Goal: Task Accomplishment & Management: Complete application form

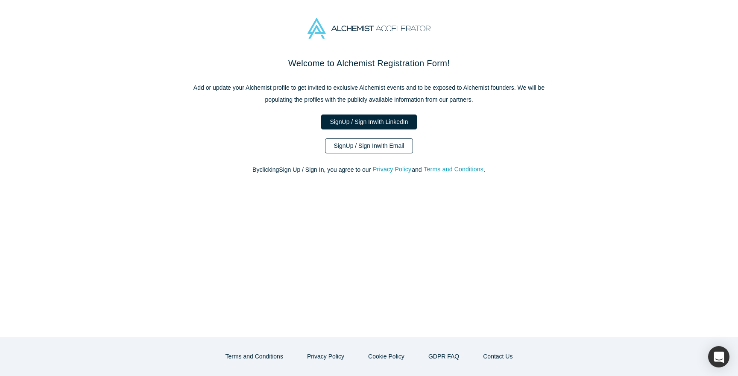
click at [389, 149] on link "Sign Up / Sign In with Email" at bounding box center [369, 145] width 88 height 15
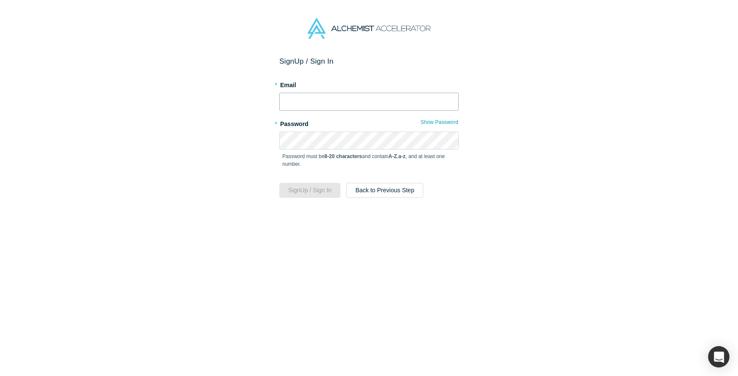
click at [332, 100] on input "text" at bounding box center [368, 102] width 179 height 18
type input "a"
type input "[EMAIL_ADDRESS][DOMAIN_NAME]"
click at [279, 183] on button "Sign Up / Sign In" at bounding box center [309, 190] width 61 height 15
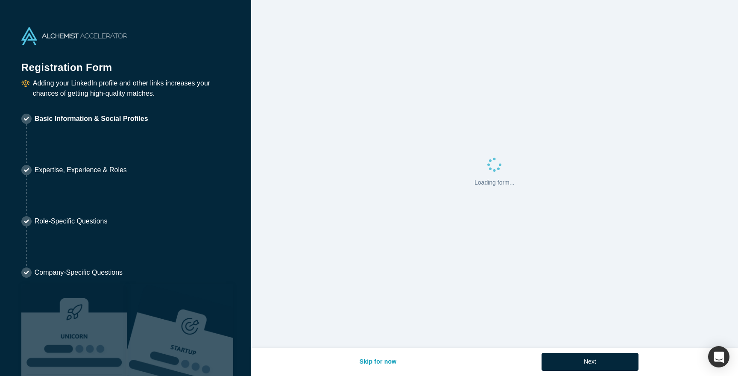
select select "US"
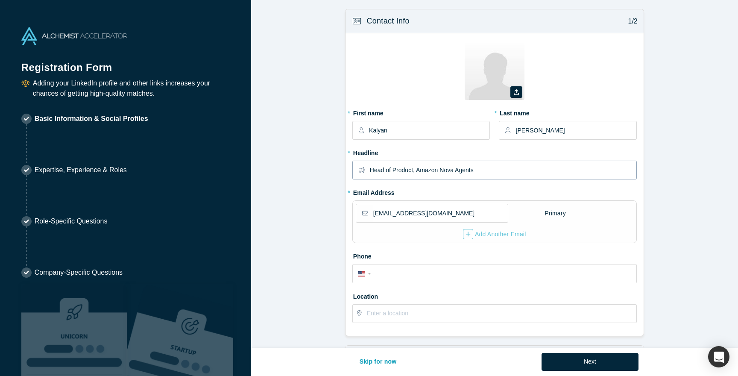
click at [504, 176] on input "Head of Product, Amazon Nova Agents" at bounding box center [503, 170] width 266 height 18
drag, startPoint x: 457, startPoint y: 170, endPoint x: 363, endPoint y: 167, distance: 94.0
click at [363, 167] on div "Head of Product, Amazon AGI" at bounding box center [494, 170] width 284 height 19
type input "Amazon AGI Product Lead - Grounding and Deep Agents"
drag, startPoint x: 445, startPoint y: 217, endPoint x: 363, endPoint y: 209, distance: 82.5
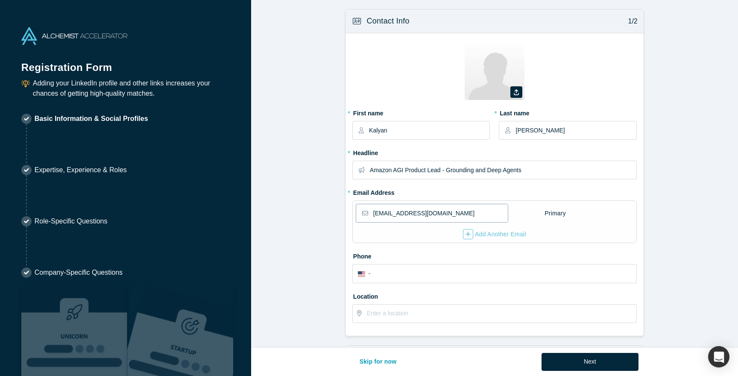
click at [363, 209] on div "[EMAIL_ADDRESS][DOMAIN_NAME]" at bounding box center [432, 213] width 152 height 19
type input "[EMAIL_ADDRESS][DOMAIN_NAME]"
click at [469, 234] on icon "button" at bounding box center [468, 234] width 5 height 5
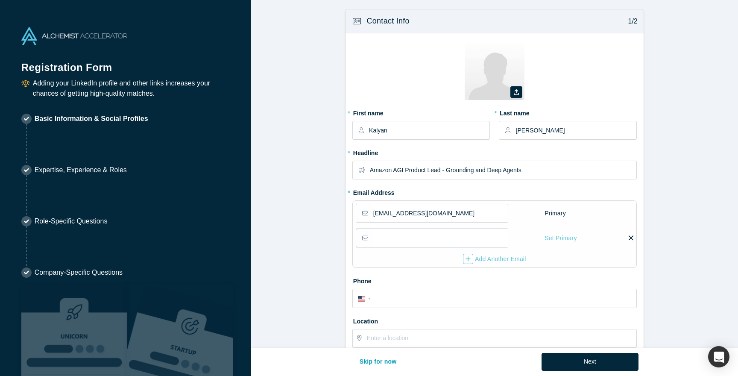
click at [454, 236] on input "email" at bounding box center [440, 238] width 135 height 18
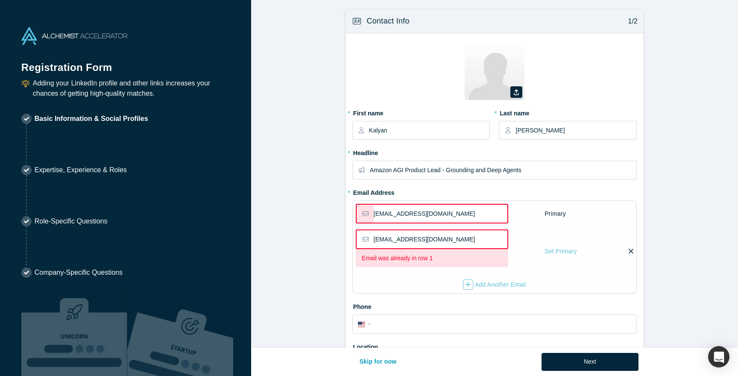
type input "[EMAIL_ADDRESS][DOMAIN_NAME]"
click at [631, 253] on icon at bounding box center [631, 251] width 5 height 8
click at [0, 0] on input "checkbox" at bounding box center [0, 0] width 0 height 0
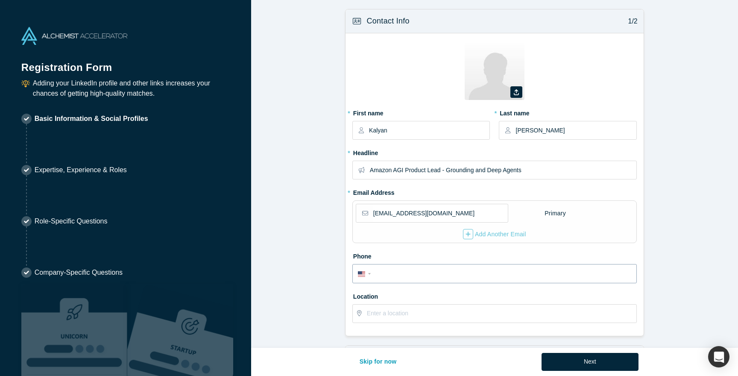
click at [420, 269] on input "tel" at bounding box center [502, 274] width 258 height 12
type input "[PHONE_NUMBER]"
click at [420, 309] on input "text" at bounding box center [501, 314] width 269 height 18
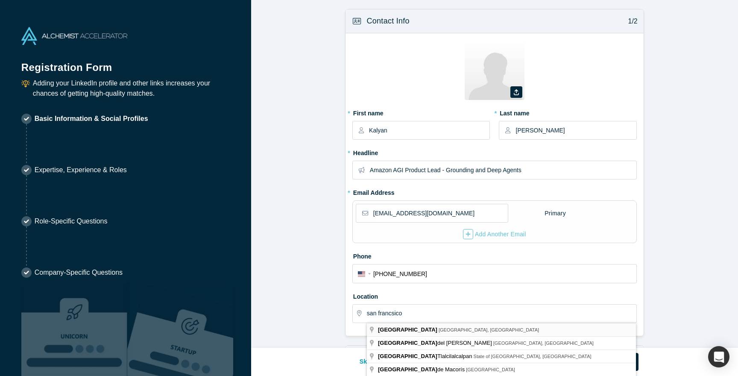
type input "[GEOGRAPHIC_DATA], [GEOGRAPHIC_DATA], [GEOGRAPHIC_DATA]"
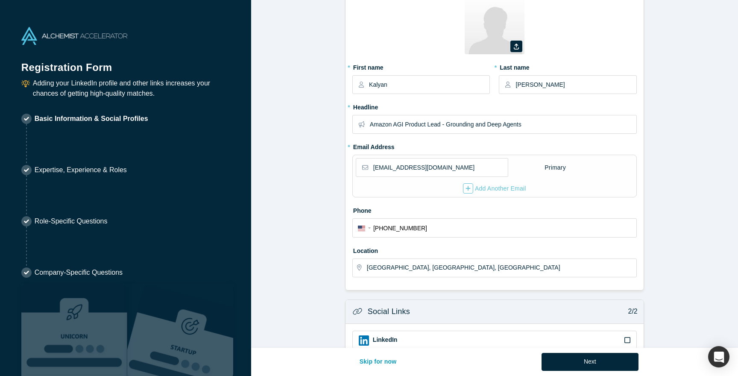
scroll to position [97, 0]
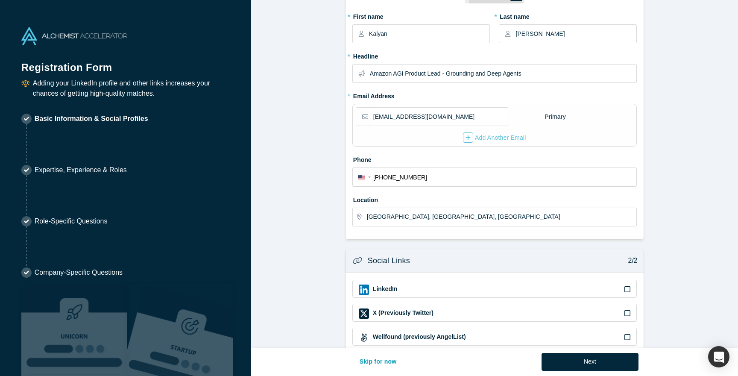
click at [578, 288] on div "LinkedIn" at bounding box center [495, 289] width 272 height 10
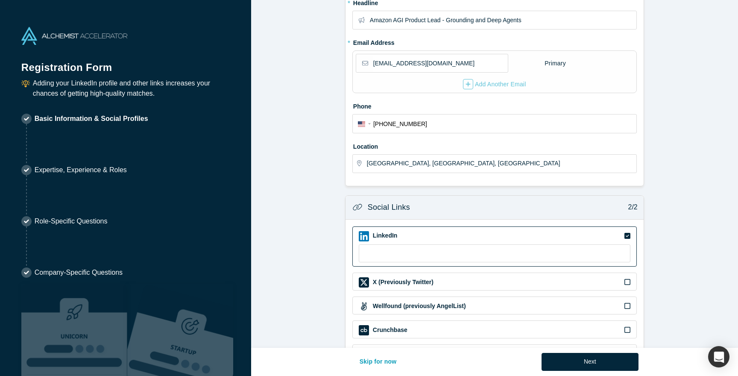
scroll to position [151, 0]
click at [431, 246] on input at bounding box center [495, 252] width 272 height 18
paste input "[URL][DOMAIN_NAME]"
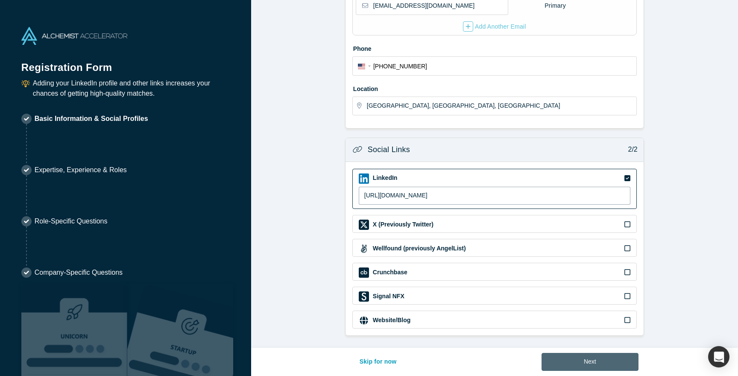
type input "[URL][DOMAIN_NAME]"
click at [578, 361] on button "Next" at bounding box center [590, 362] width 97 height 18
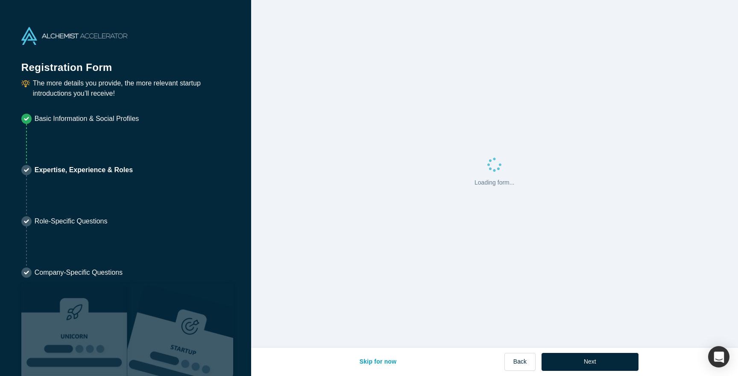
scroll to position [0, 0]
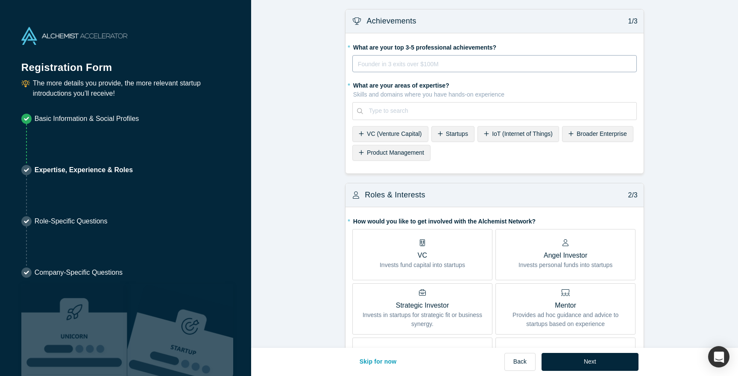
click at [423, 65] on div "rdw-editor" at bounding box center [494, 64] width 273 height 10
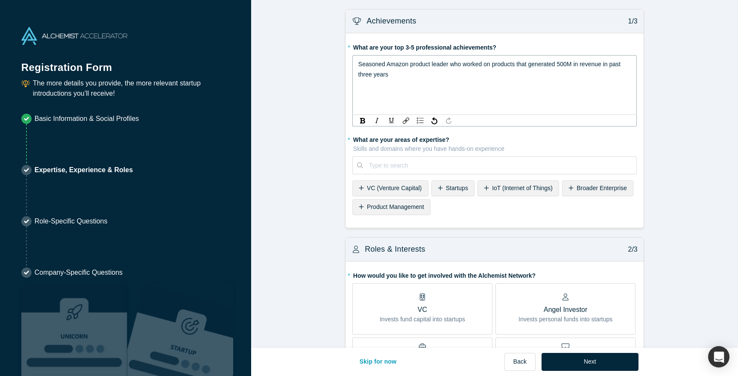
click at [485, 64] on span "Seasoned Amazon product leader who worked on products that generated 500M in re…" at bounding box center [490, 69] width 264 height 17
click at [465, 75] on div "Seasoned Amazon product leader who led product vision and execution on products…" at bounding box center [494, 69] width 273 height 21
click at [449, 164] on div "Type to search" at bounding box center [494, 165] width 284 height 18
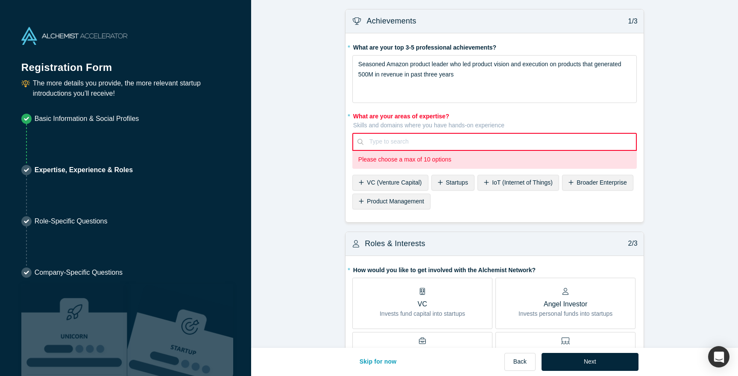
click at [414, 186] on div "* What are your areas of expertise? Skills and domains where you have hands-on …" at bounding box center [494, 160] width 284 height 103
click at [408, 205] on div "Product Management" at bounding box center [391, 201] width 78 height 16
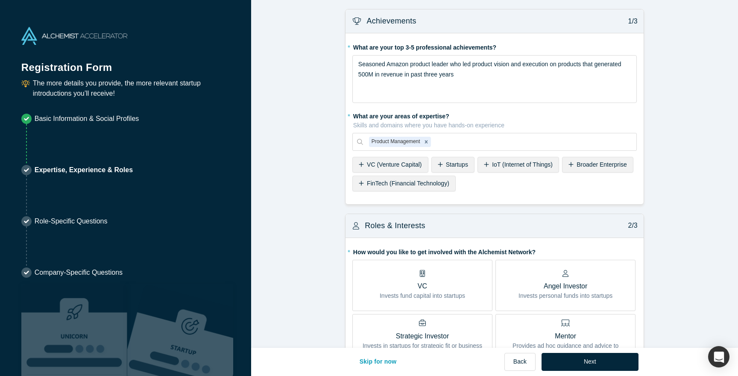
click at [504, 164] on span "IoT (Internet of Things)" at bounding box center [522, 164] width 61 height 7
click at [512, 184] on span "AI (Artificial Intelligence)" at bounding box center [505, 183] width 64 height 7
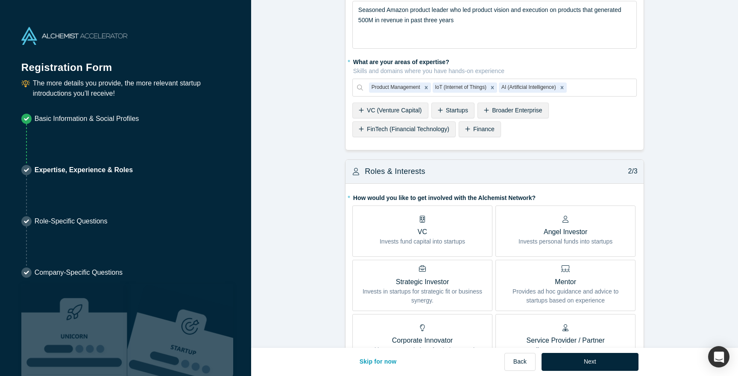
scroll to position [58, 0]
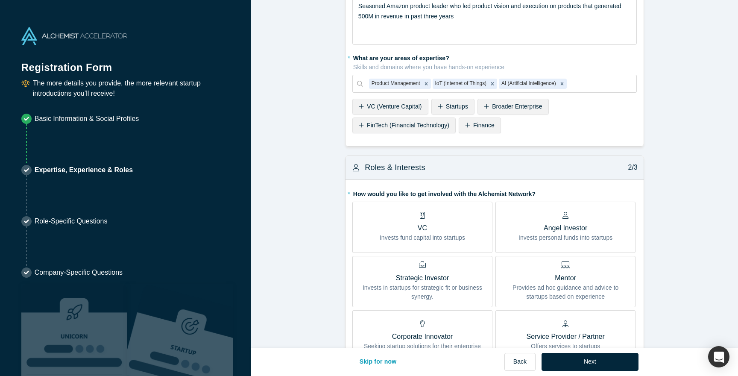
click at [454, 237] on p "Invests fund capital into startups" at bounding box center [422, 237] width 85 height 9
click at [0, 0] on input "VC Invests fund capital into startups" at bounding box center [0, 0] width 0 height 0
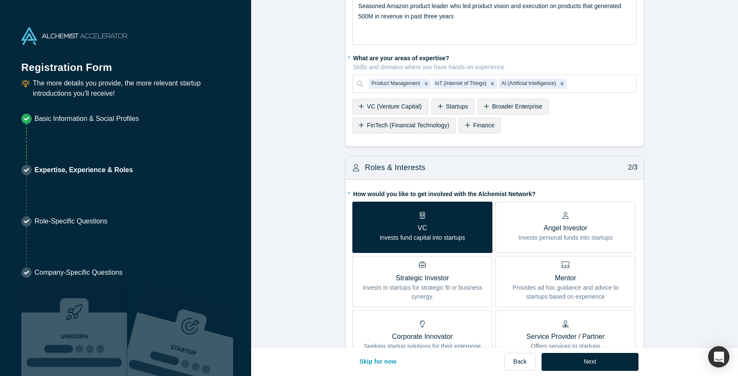
click at [563, 244] on label "Angel Investor Invests personal funds into startups" at bounding box center [565, 227] width 140 height 51
click at [0, 0] on input "Angel Investor Invests personal funds into startups" at bounding box center [0, 0] width 0 height 0
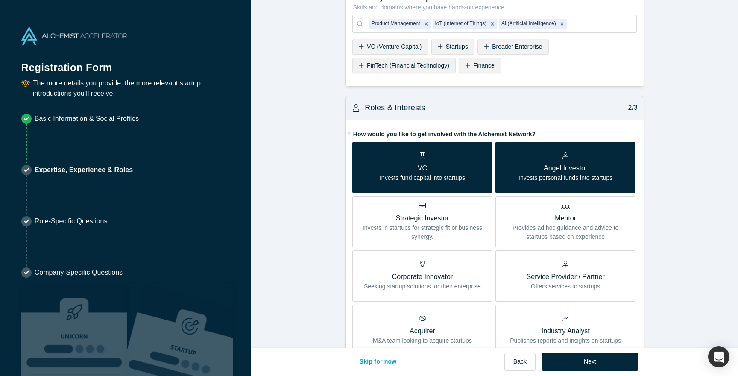
scroll to position [119, 0]
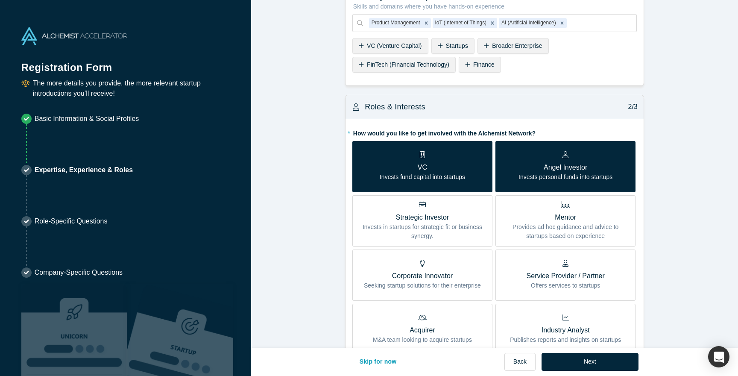
click at [552, 223] on p "Provides ad hoc guidance and advice to startups based on experience" at bounding box center [565, 232] width 127 height 18
click at [0, 0] on input "Mentor Provides ad hoc guidance and advice to startups based on experience" at bounding box center [0, 0] width 0 height 0
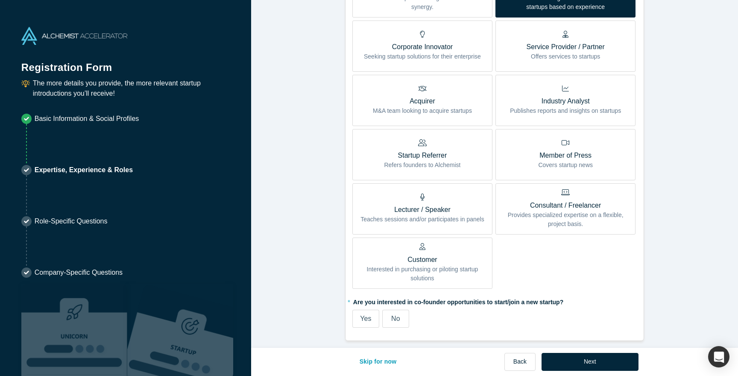
scroll to position [348, 0]
click at [539, 211] on p "Provides specialized expertise on a flexible, project basis." at bounding box center [565, 219] width 127 height 18
click at [0, 0] on input "Consultant / Freelancer Provides specialized expertise on a flexible, project b…" at bounding box center [0, 0] width 0 height 0
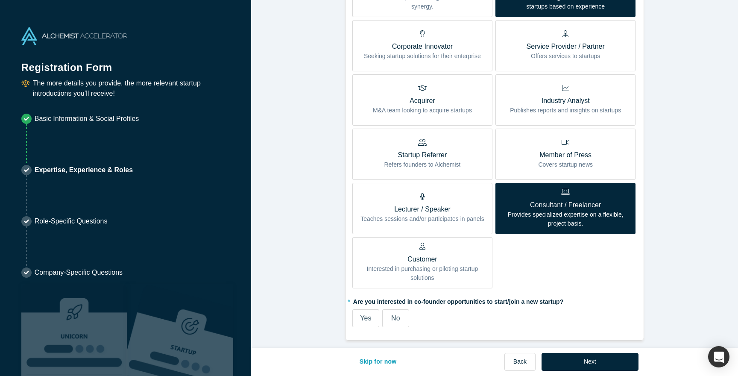
click at [373, 321] on label "Yes" at bounding box center [365, 318] width 27 height 18
click at [0, 0] on input "Yes" at bounding box center [0, 0] width 0 height 0
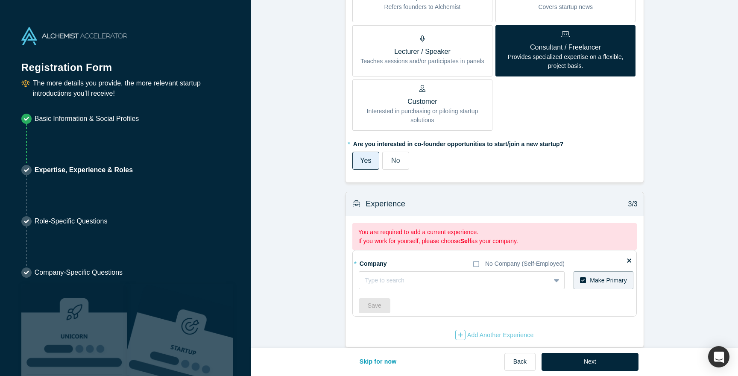
scroll to position [517, 0]
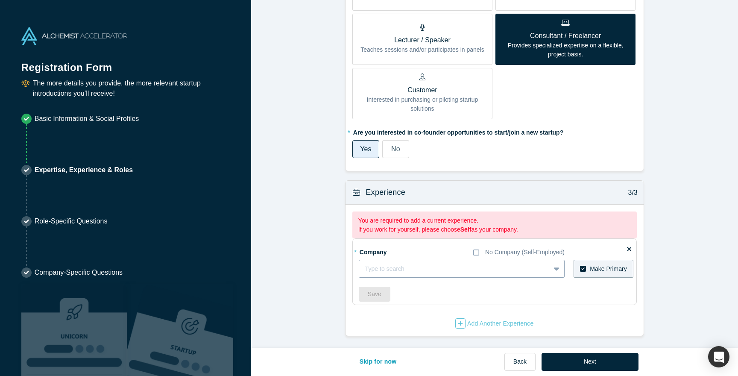
click at [449, 273] on div at bounding box center [454, 269] width 179 height 11
type input "amazon"
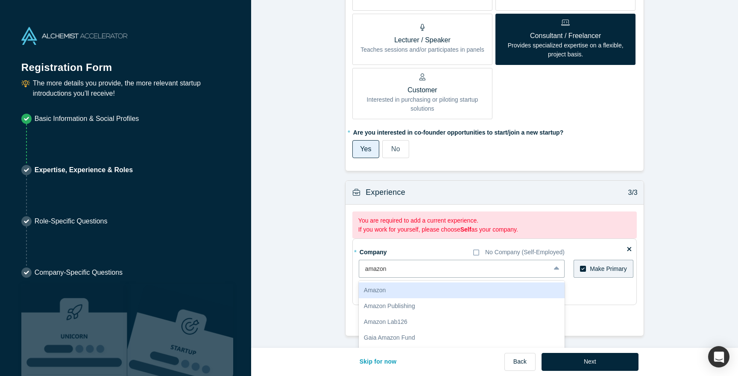
click at [413, 295] on div "Amazon" at bounding box center [462, 290] width 206 height 16
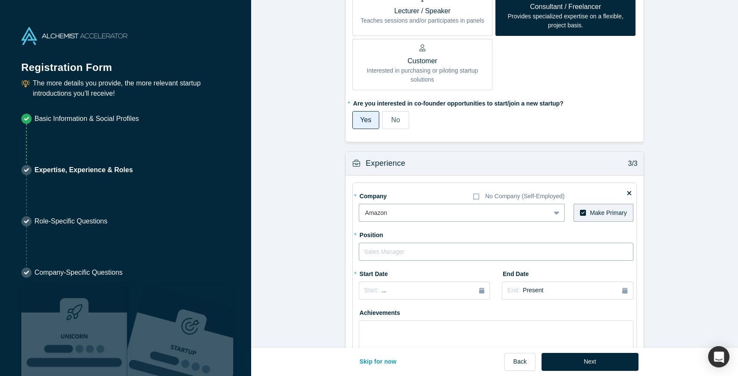
scroll to position [563, 0]
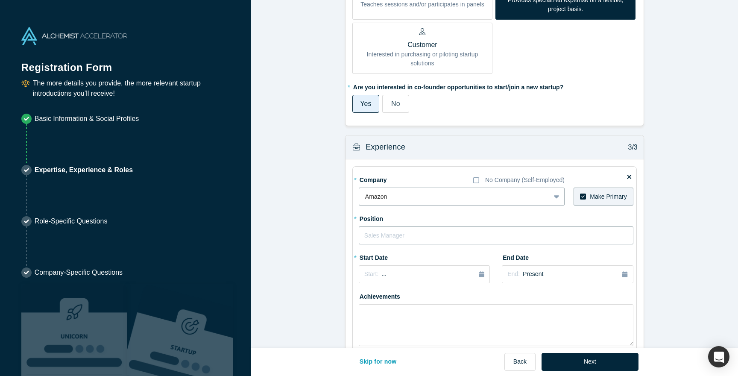
click at [533, 237] on input "text" at bounding box center [496, 235] width 275 height 18
type input "Product Leader"
click at [440, 279] on button "Start: ..." at bounding box center [424, 274] width 131 height 18
click at [364, 302] on button "Previous Year" at bounding box center [362, 298] width 9 height 9
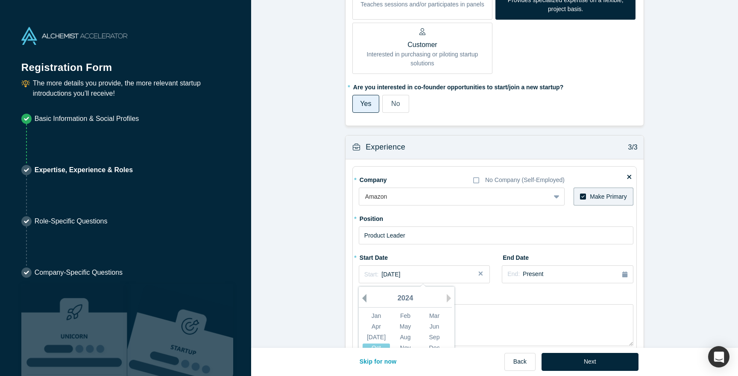
click at [364, 302] on button "Previous Year" at bounding box center [362, 298] width 9 height 9
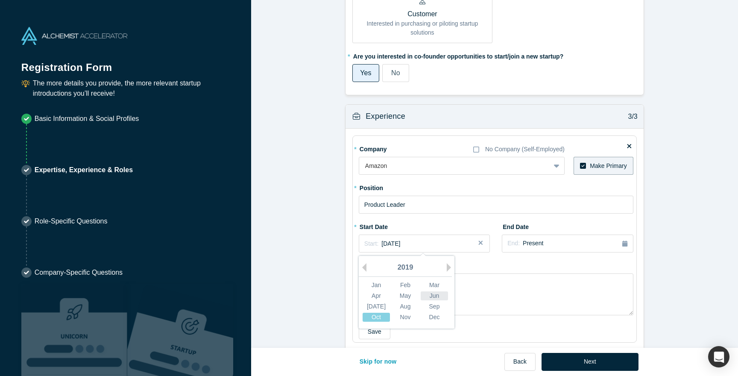
click at [437, 299] on div "Jun" at bounding box center [434, 295] width 27 height 9
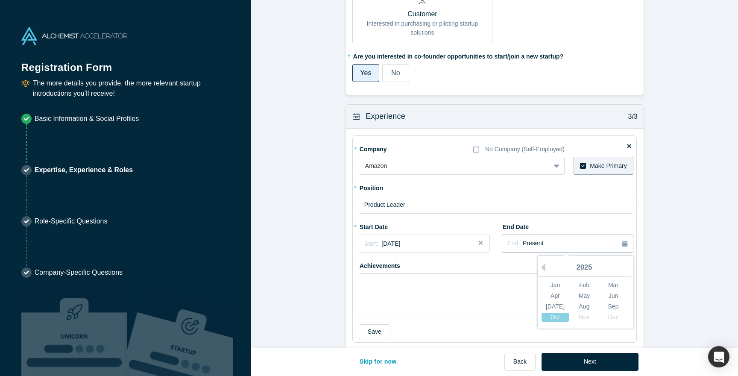
click at [534, 243] on span "Present" at bounding box center [533, 243] width 21 height 7
click at [472, 284] on textarea at bounding box center [496, 294] width 275 height 42
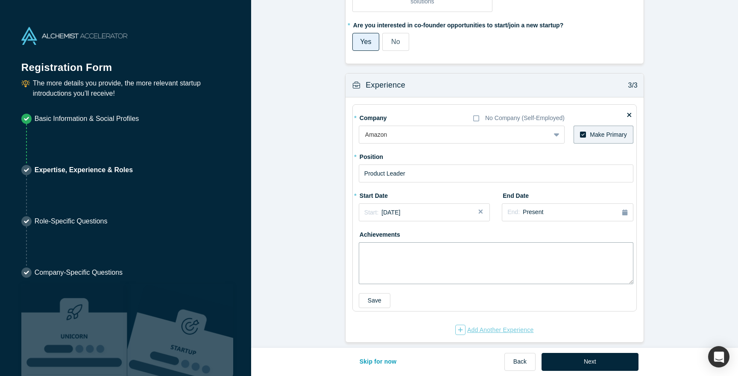
scroll to position [632, 0]
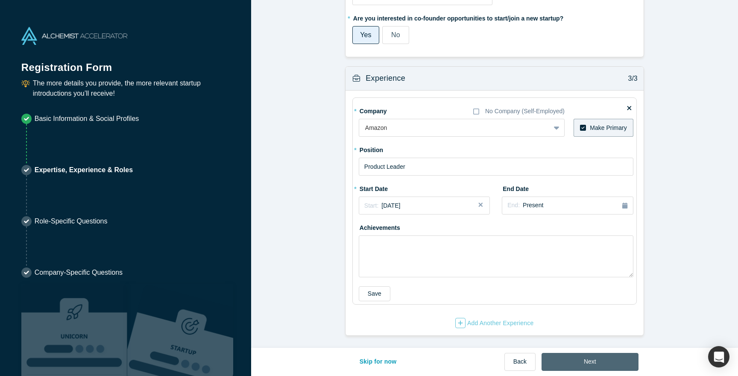
click at [559, 359] on button "Next" at bounding box center [590, 362] width 97 height 18
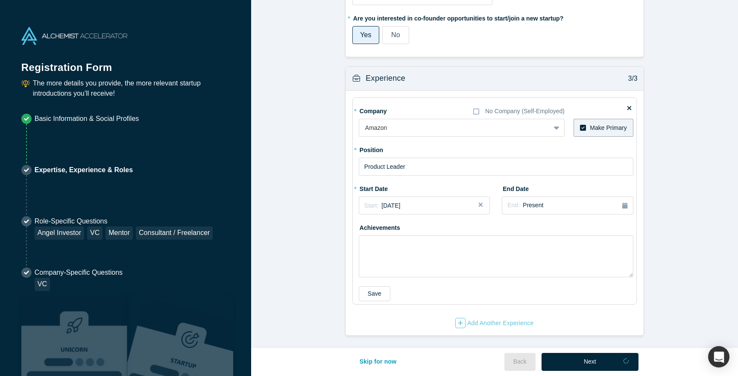
scroll to position [0, 0]
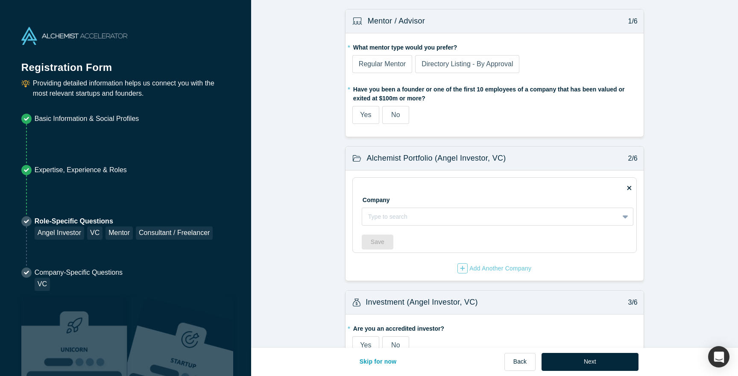
click at [375, 64] on span "Regular Mentor" at bounding box center [382, 63] width 47 height 7
click at [0, 0] on input "Regular Mentor" at bounding box center [0, 0] width 0 height 0
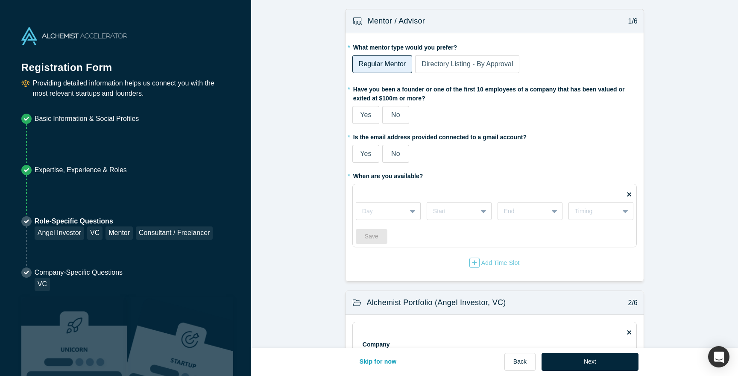
click at [397, 117] on span "No" at bounding box center [395, 114] width 9 height 7
click at [0, 0] on input "No" at bounding box center [0, 0] width 0 height 0
click at [368, 155] on span "Yes" at bounding box center [365, 153] width 11 height 7
click at [0, 0] on input "Yes" at bounding box center [0, 0] width 0 height 0
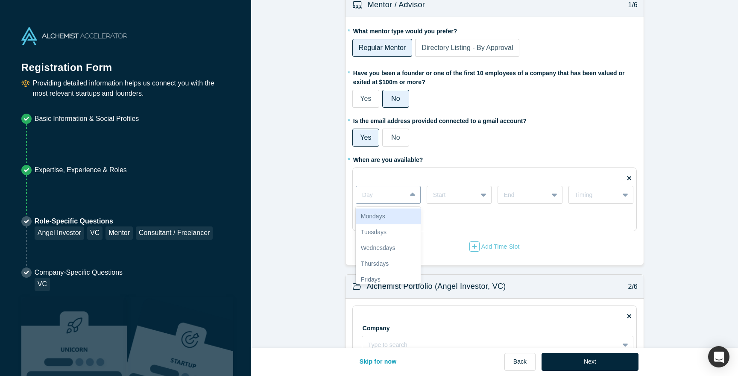
click at [410, 194] on icon at bounding box center [413, 194] width 6 height 9
click at [375, 273] on div "Fridays" at bounding box center [388, 280] width 65 height 16
click at [470, 193] on div at bounding box center [452, 195] width 38 height 11
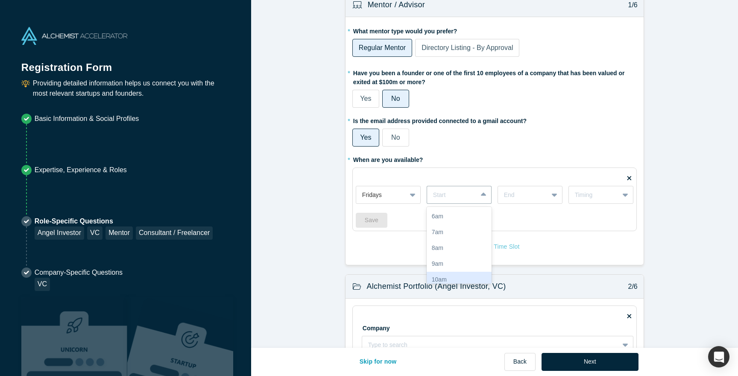
click at [463, 278] on div "10am" at bounding box center [459, 280] width 65 height 16
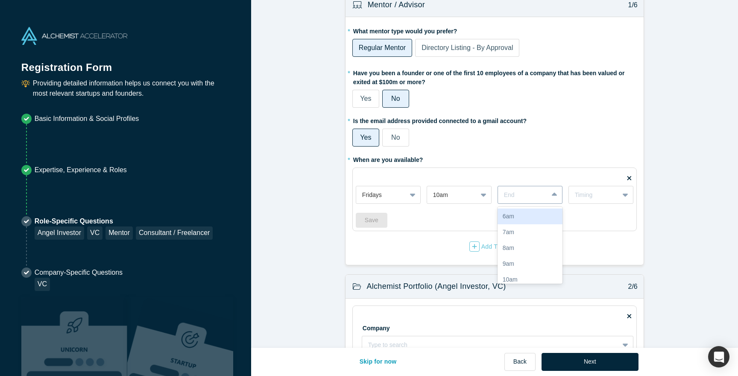
click at [527, 200] on div "End" at bounding box center [523, 195] width 50 height 14
click at [529, 273] on div "11am" at bounding box center [530, 271] width 65 height 16
click at [595, 202] on div "Timing" at bounding box center [601, 195] width 65 height 18
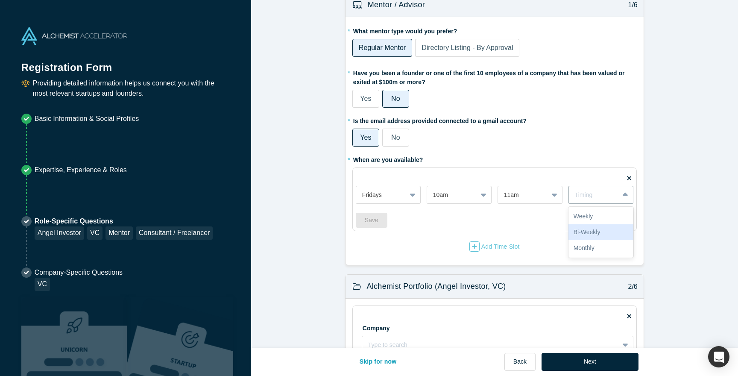
click at [594, 234] on div "Bi-Weekly" at bounding box center [601, 232] width 65 height 16
click at [366, 221] on button "Save" at bounding box center [372, 220] width 32 height 15
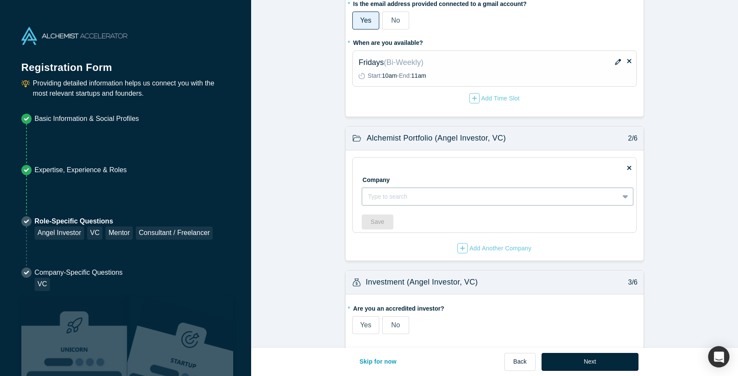
scroll to position [134, 0]
click at [485, 200] on div at bounding box center [490, 195] width 245 height 11
click at [445, 174] on div "Company Type to search To pick up a draggable item, press the space bar. While …" at bounding box center [498, 185] width 272 height 39
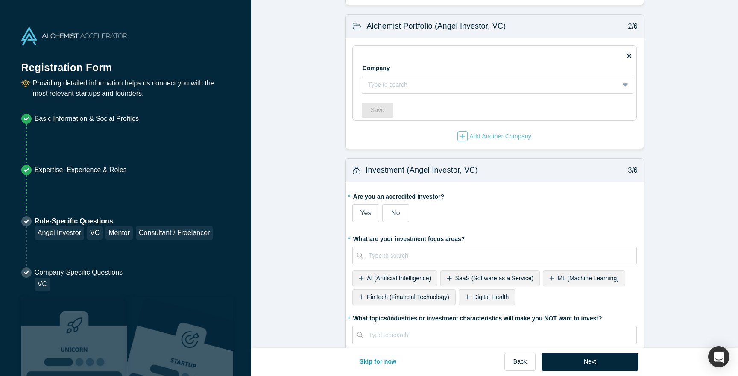
scroll to position [246, 0]
click at [407, 210] on label "No" at bounding box center [395, 212] width 27 height 18
click at [0, 0] on input "No" at bounding box center [0, 0] width 0 height 0
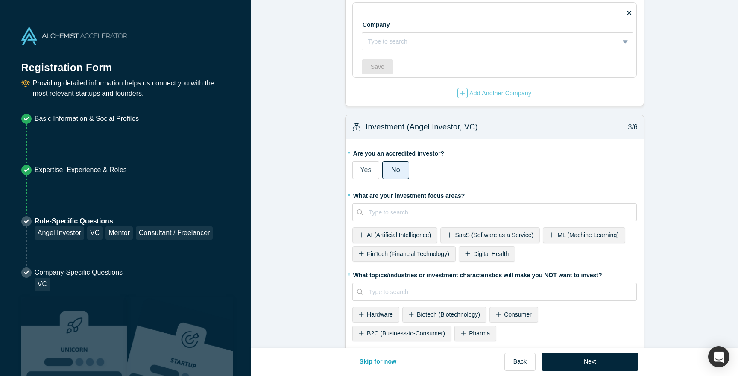
scroll to position [290, 0]
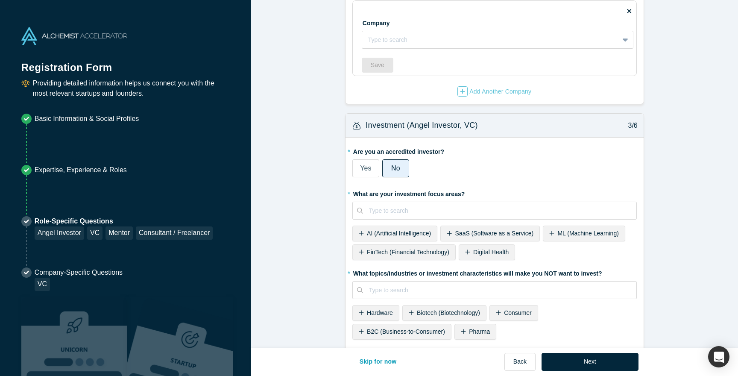
click at [413, 232] on span "AI (Artificial Intelligence)" at bounding box center [399, 233] width 64 height 7
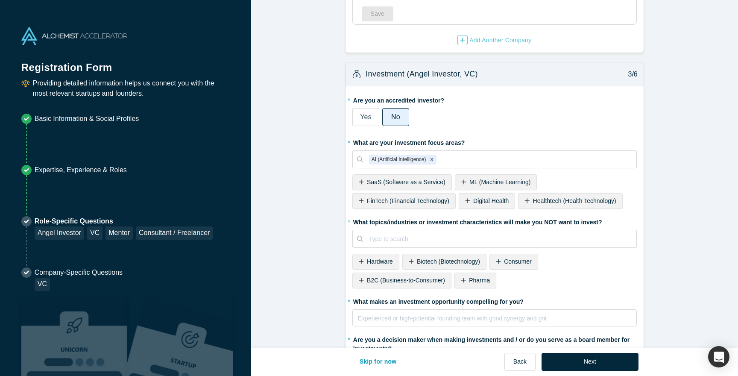
scroll to position [342, 0]
click at [501, 262] on icon at bounding box center [498, 261] width 5 height 6
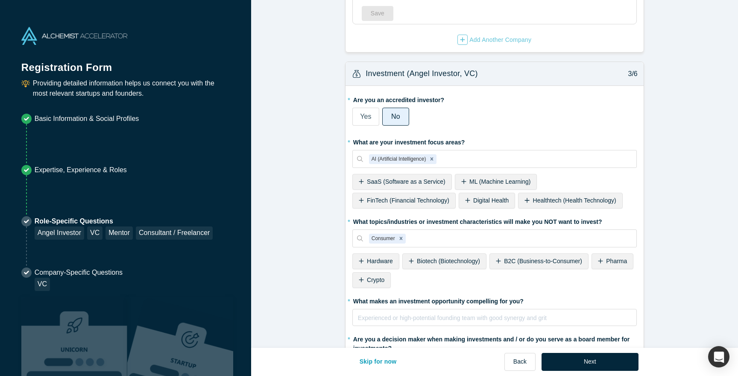
click at [523, 263] on span "B2C (Business-to-Consumer)" at bounding box center [543, 261] width 78 height 7
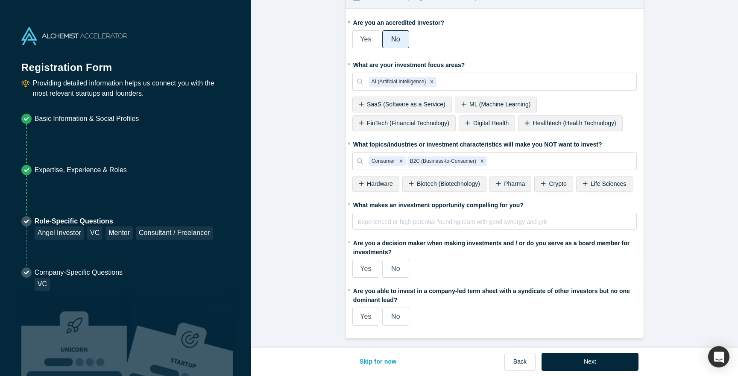
scroll to position [420, 0]
click at [369, 273] on label "Yes" at bounding box center [365, 268] width 27 height 18
click at [0, 0] on input "Yes" at bounding box center [0, 0] width 0 height 0
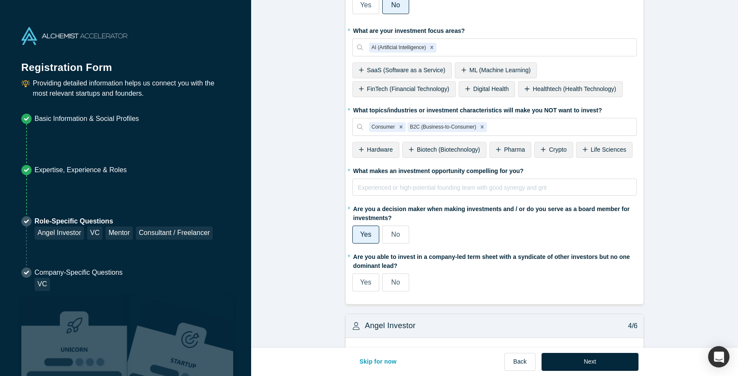
scroll to position [454, 0]
click at [383, 284] on label "No" at bounding box center [395, 282] width 27 height 18
click at [0, 0] on input "No" at bounding box center [0, 0] width 0 height 0
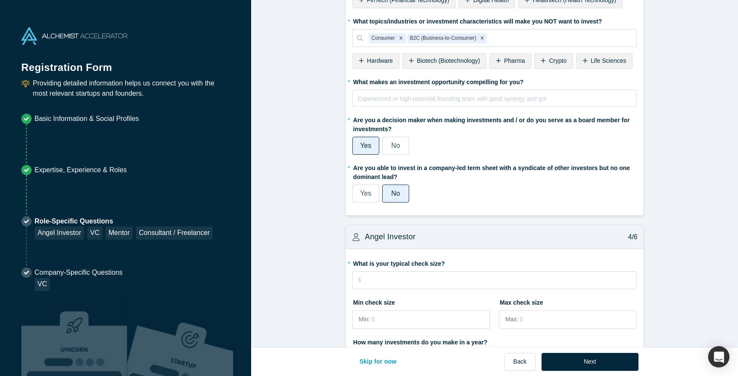
scroll to position [543, 0]
click at [434, 278] on input "tel" at bounding box center [494, 279] width 284 height 18
type input "$5"
type input "$20,000"
click at [421, 317] on input "tel" at bounding box center [430, 319] width 117 height 18
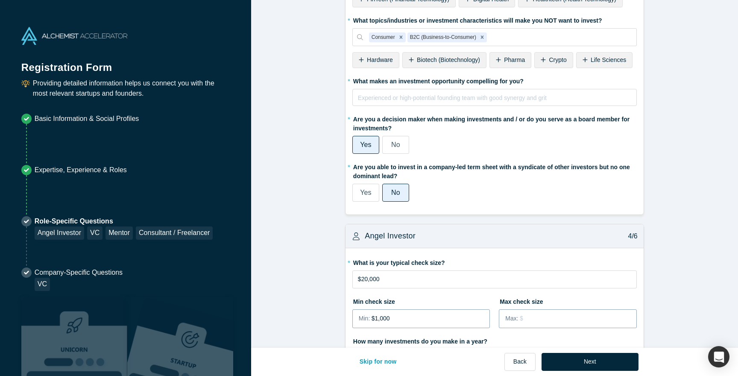
type input "$1,000"
click at [565, 319] on input "tel" at bounding box center [578, 319] width 116 height 18
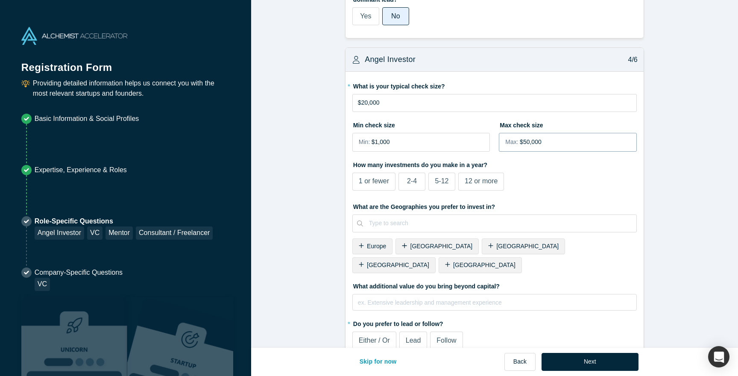
scroll to position [731, 0]
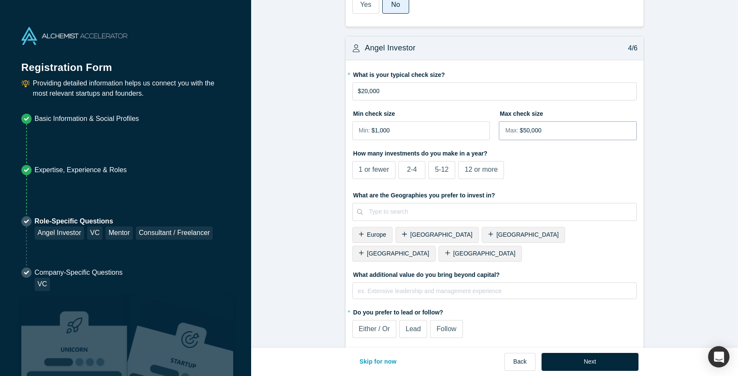
type input "$50,000"
click at [516, 250] on span "[GEOGRAPHIC_DATA]" at bounding box center [484, 253] width 62 height 7
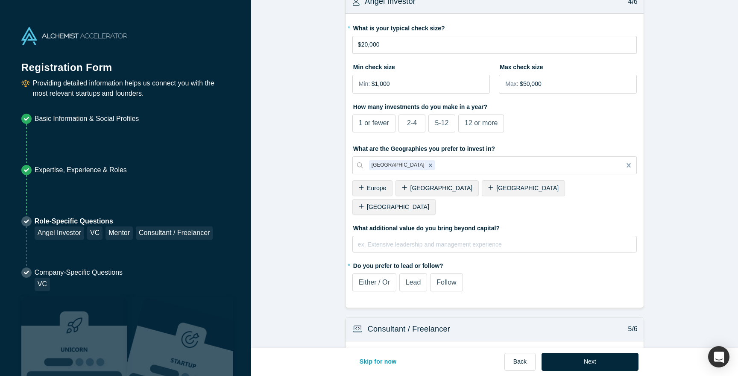
scroll to position [778, 0]
click at [384, 273] on label "Either / Or" at bounding box center [374, 282] width 44 height 18
click at [0, 0] on input "Either / Or" at bounding box center [0, 0] width 0 height 0
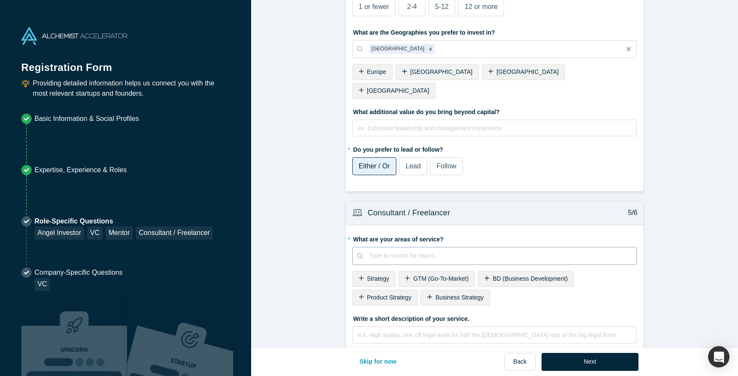
scroll to position [912, 0]
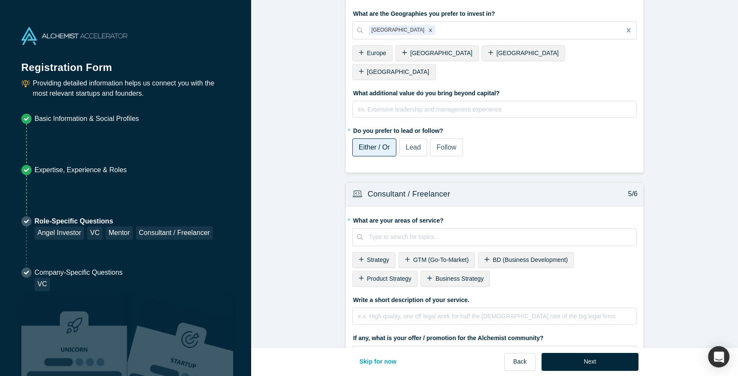
click at [388, 275] on span "Product Strategy" at bounding box center [389, 278] width 44 height 7
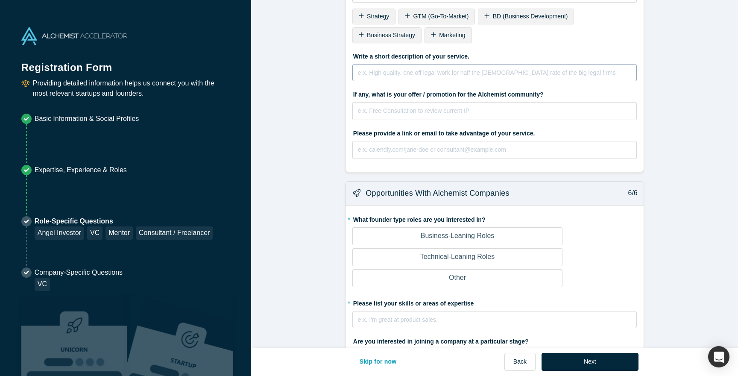
scroll to position [1198, 0]
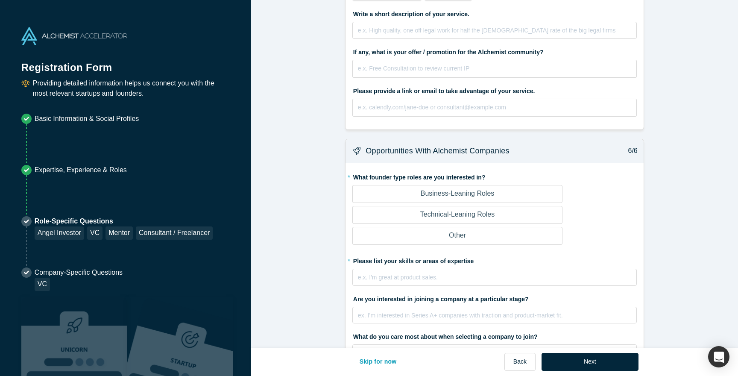
click at [463, 188] on p "Business-Leaning Roles" at bounding box center [458, 193] width 74 height 10
click at [0, 0] on input "Business-Leaning Roles" at bounding box center [0, 0] width 0 height 0
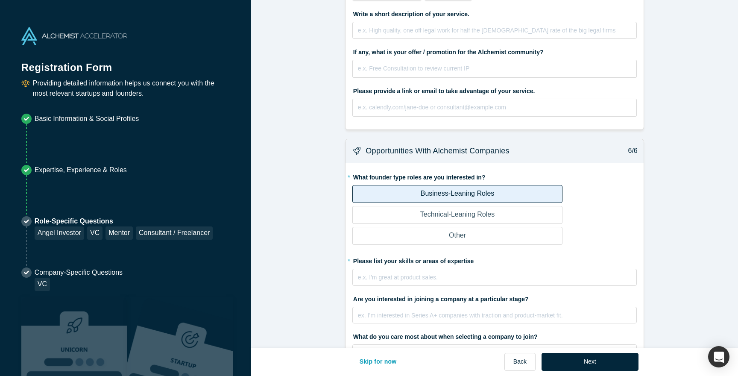
click at [462, 206] on label "Technical-Leaning Roles" at bounding box center [457, 215] width 210 height 18
click at [0, 0] on input "Technical-Leaning Roles" at bounding box center [0, 0] width 0 height 0
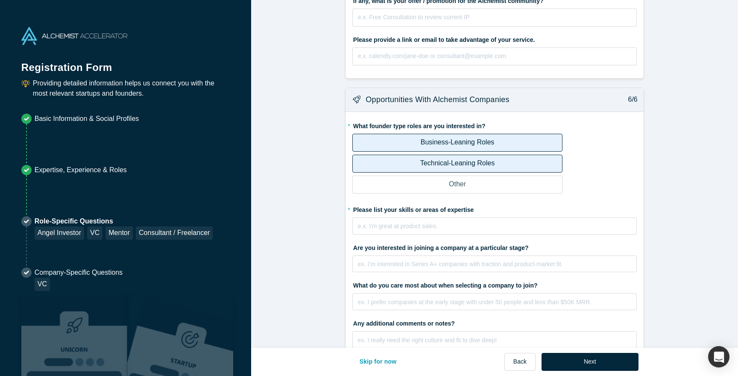
scroll to position [1250, 0]
click at [456, 220] on div "rdw-editor" at bounding box center [494, 225] width 273 height 10
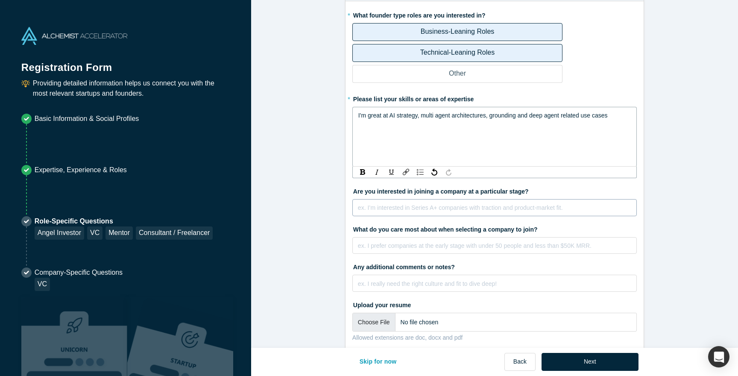
scroll to position [1361, 0]
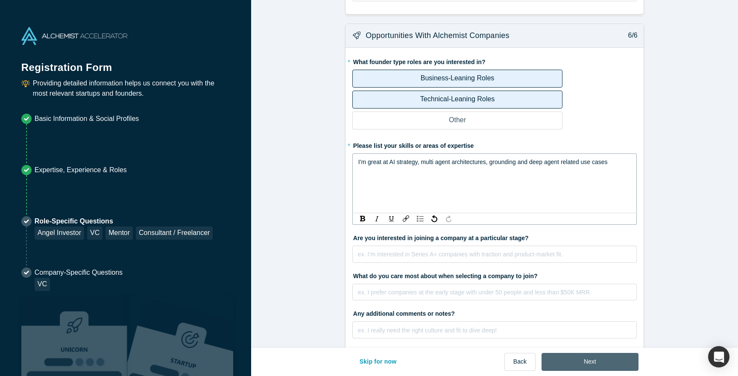
click at [575, 363] on button "Next" at bounding box center [590, 362] width 97 height 18
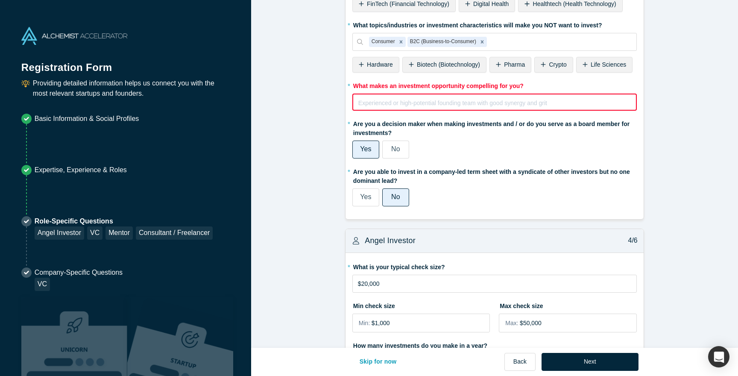
scroll to position [591, 0]
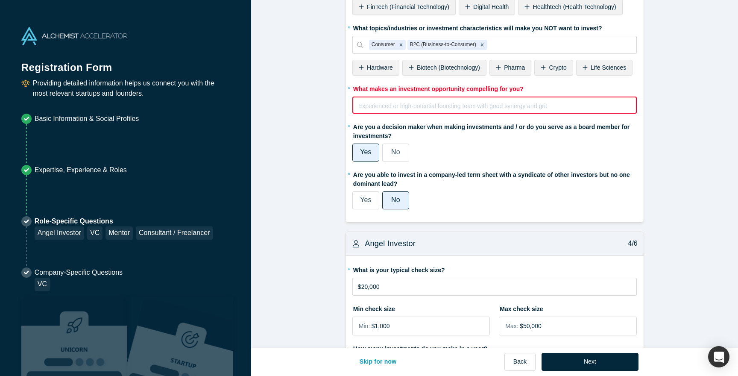
click at [448, 111] on div "Experienced or high-potential founding team with good synergy and grit Innovati…" at bounding box center [494, 109] width 273 height 17
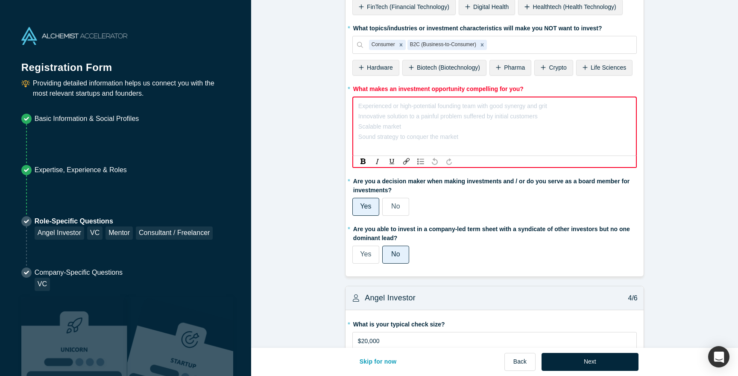
click at [448, 121] on div "Experienced or high-potential founding team with good synergy and grit Innovati…" at bounding box center [452, 121] width 189 height 41
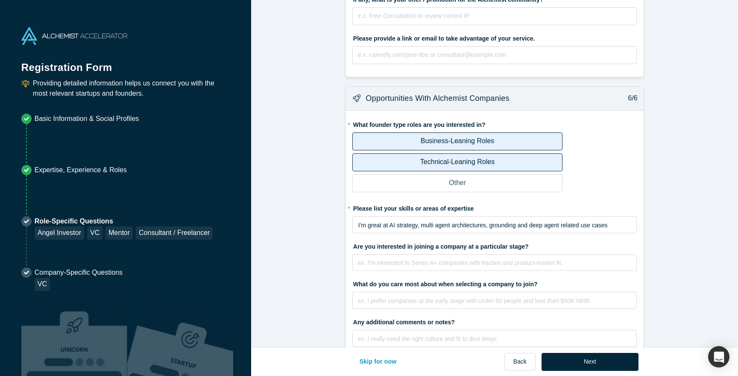
scroll to position [1361, 0]
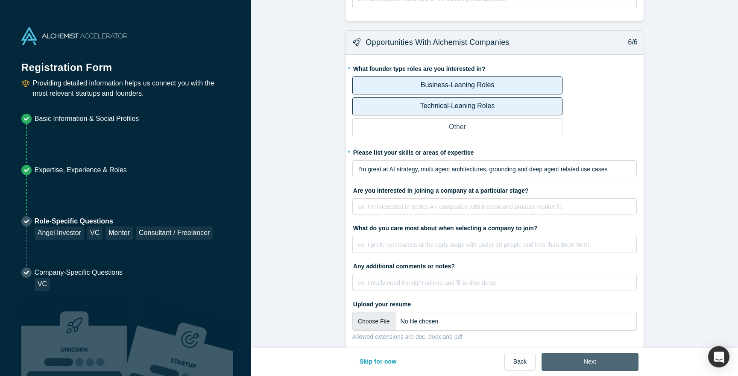
click at [611, 358] on button "Next" at bounding box center [590, 362] width 97 height 18
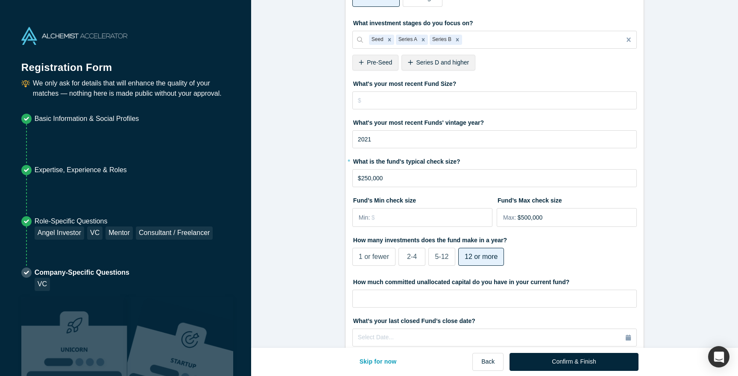
scroll to position [231, 0]
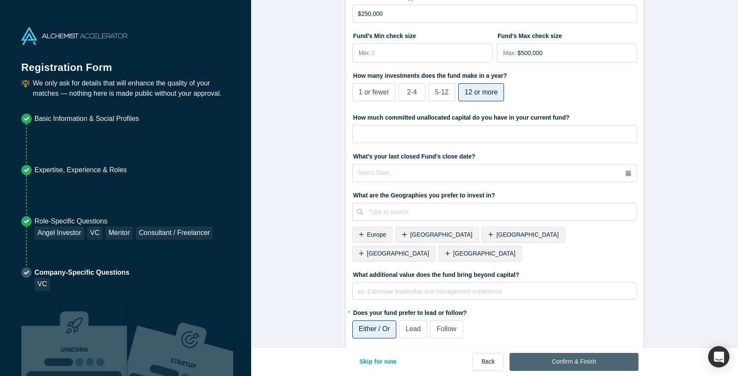
click at [584, 369] on button "Confirm & Finish" at bounding box center [574, 362] width 129 height 18
